Goal: Information Seeking & Learning: Learn about a topic

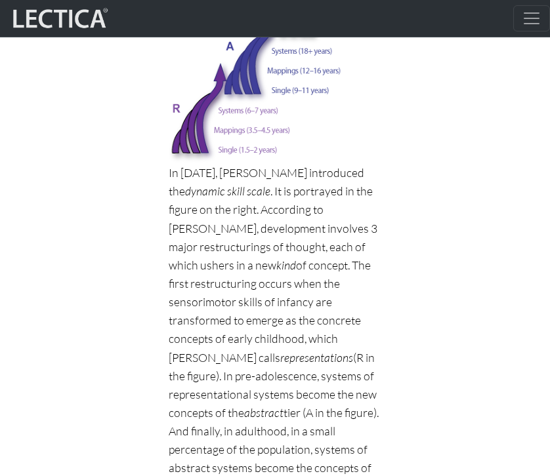
scroll to position [1437, 0]
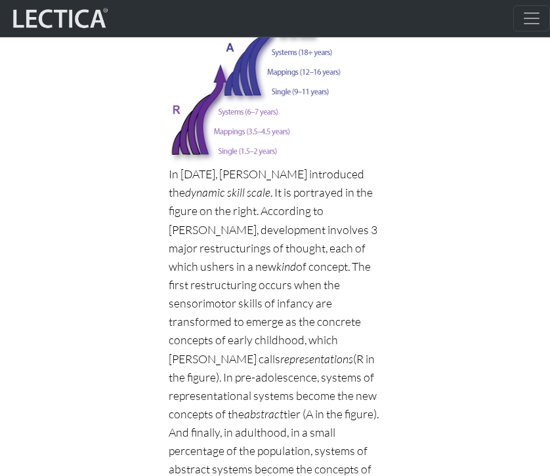
click at [280, 352] on icon "representations" at bounding box center [316, 359] width 73 height 14
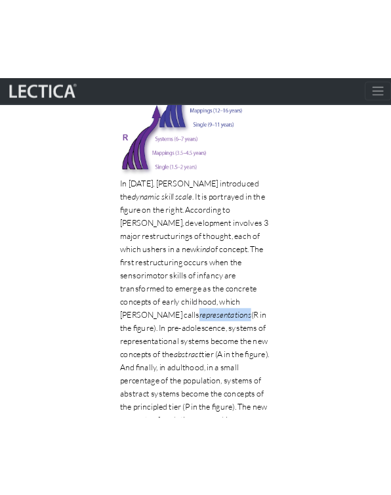
scroll to position [1464, 0]
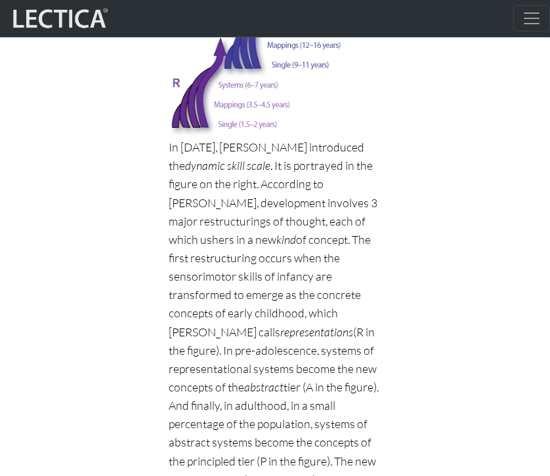
click at [244, 380] on icon "abstract" at bounding box center [263, 387] width 39 height 14
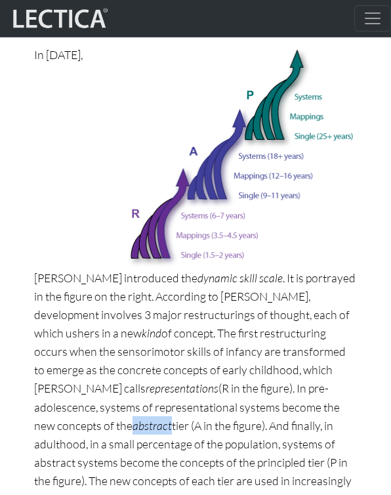
scroll to position [973, 0]
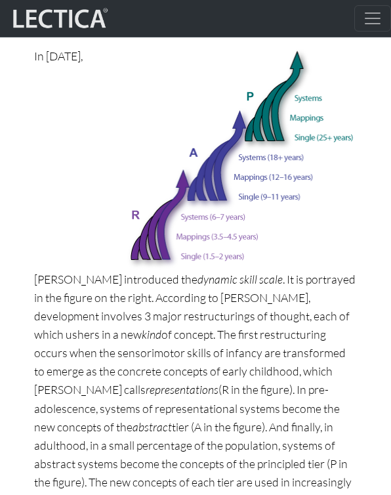
click at [132, 270] on p "In 1980, Dr. Fischer introduced the dynamic skill scale . It is portrayed in th…" at bounding box center [195, 315] width 323 height 537
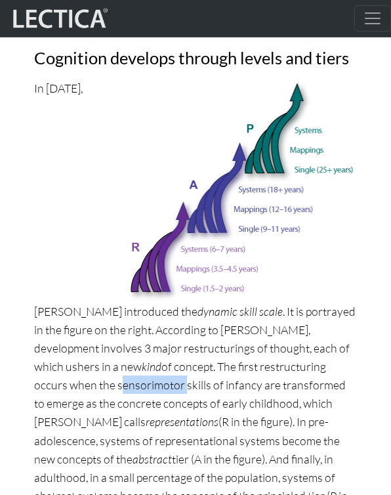
scroll to position [941, 0]
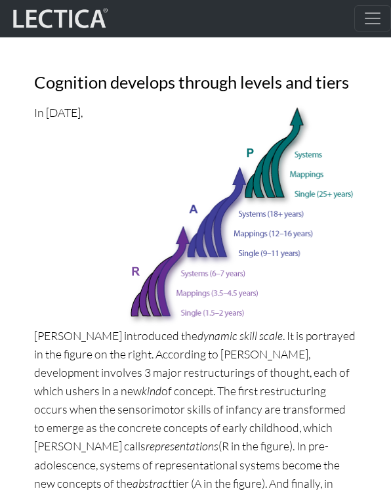
scroll to position [918, 0]
